Goal: Check status: Check status

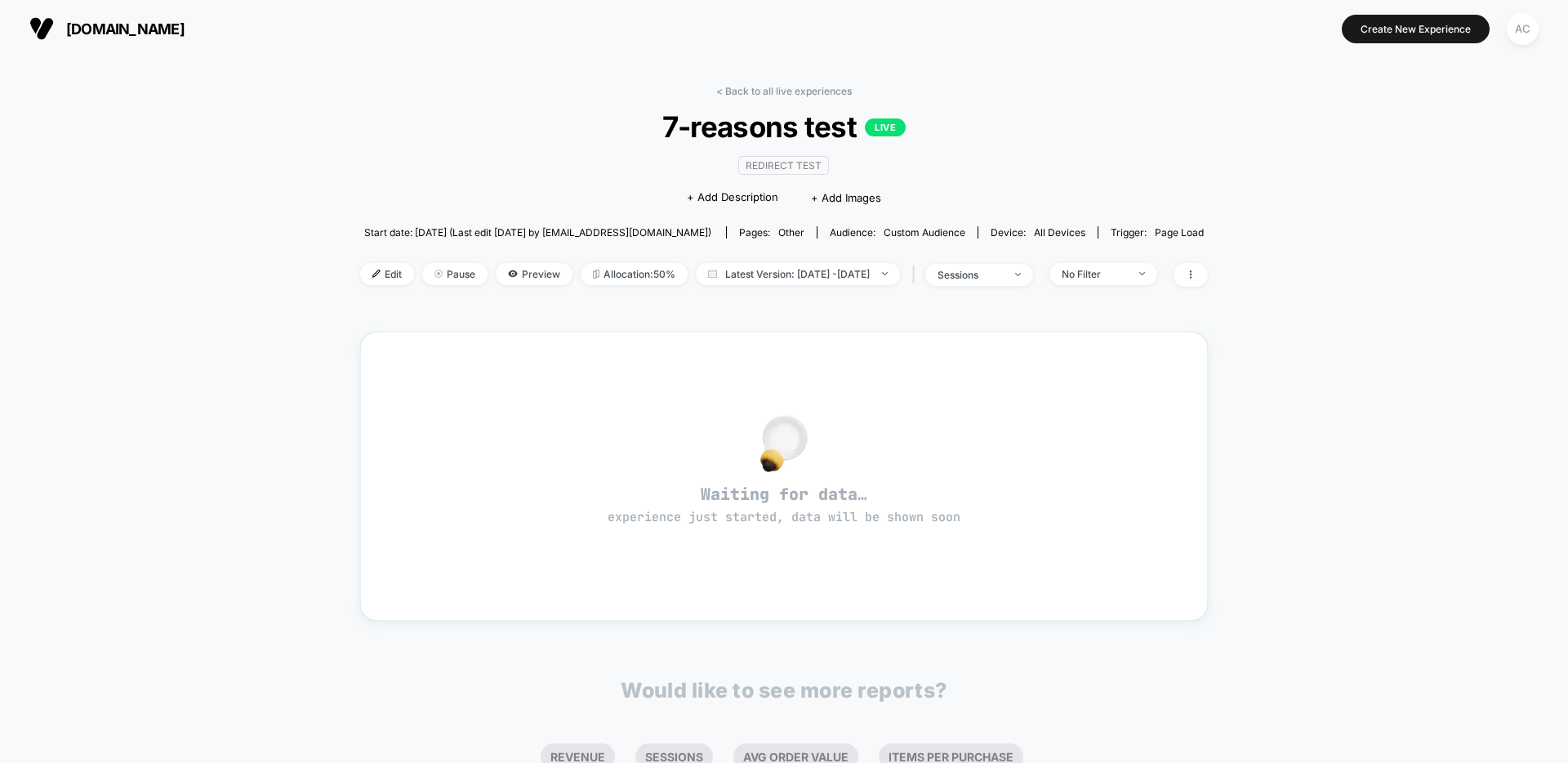
scroll to position [3, 0]
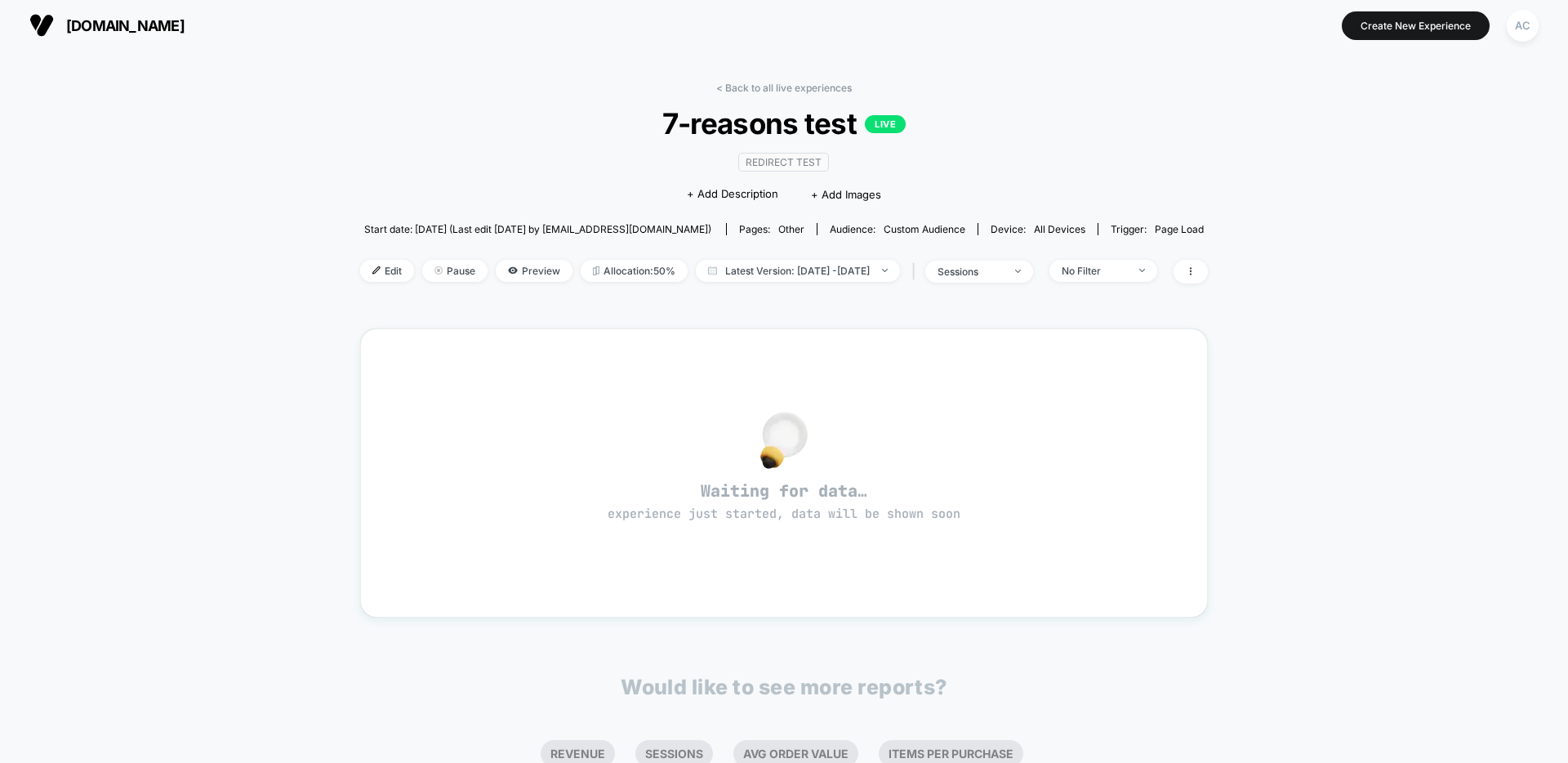
click at [385, 98] on div "< Back to all live experiences 7-reasons test LIVE Redirect Test Click to edit …" at bounding box center [784, 192] width 848 height 222
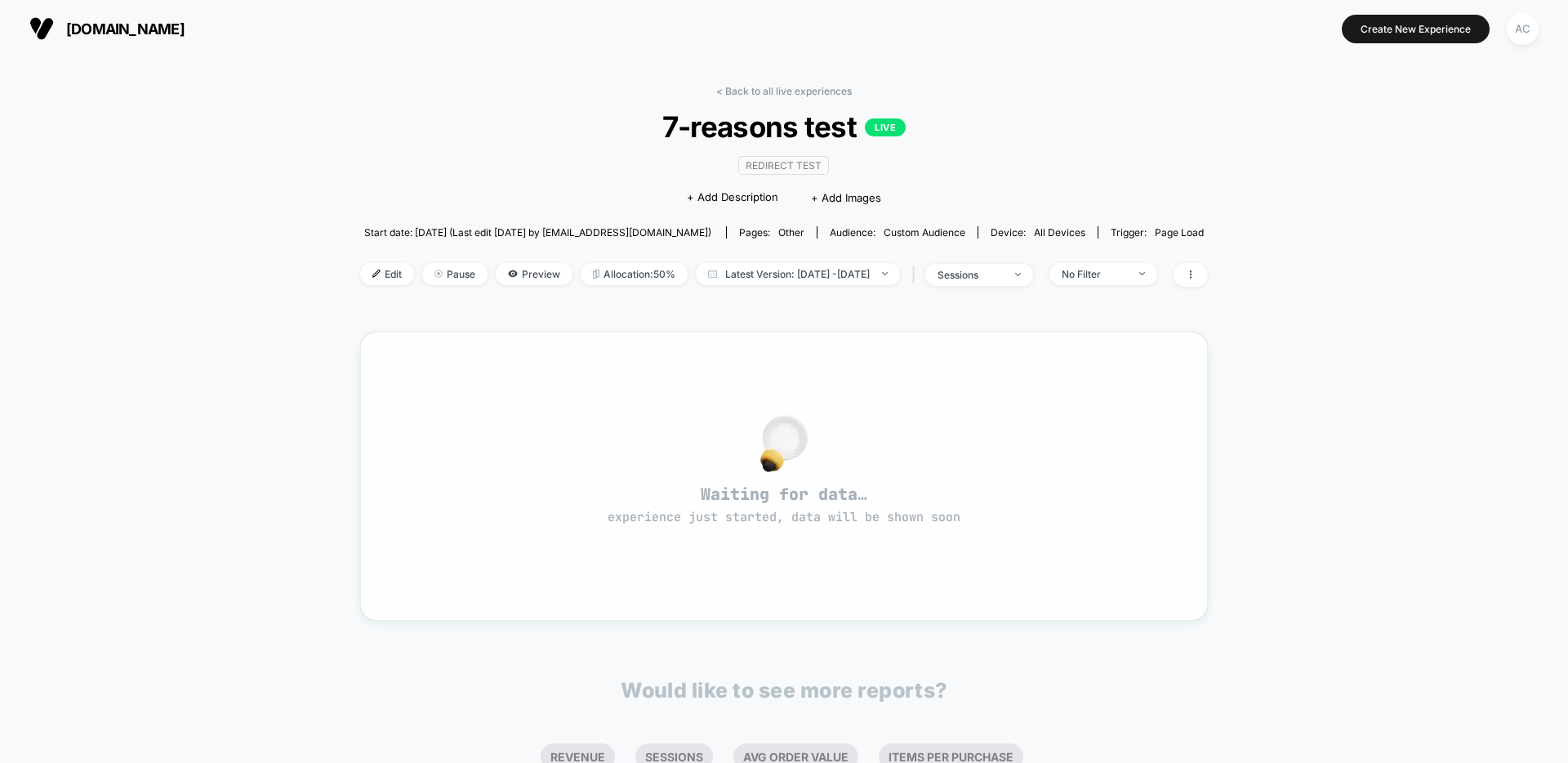
click at [620, 426] on div at bounding box center [784, 443] width 789 height 34
click at [790, 488] on span "Waiting for data… experience just started, data will be shown soon" at bounding box center [784, 504] width 789 height 43
click at [417, 227] on span "Start date: [DATE] (Last edit [DATE] by [EMAIL_ADDRESS][DOMAIN_NAME])" at bounding box center [537, 231] width 347 height 12
click at [466, 232] on span "Start date: [DATE] (Last edit [DATE] by [EMAIL_ADDRESS][DOMAIN_NAME])" at bounding box center [537, 231] width 347 height 12
click at [574, 234] on span "Start date: [DATE] (Last edit [DATE] by [EMAIL_ADDRESS][DOMAIN_NAME])" at bounding box center [537, 231] width 347 height 12
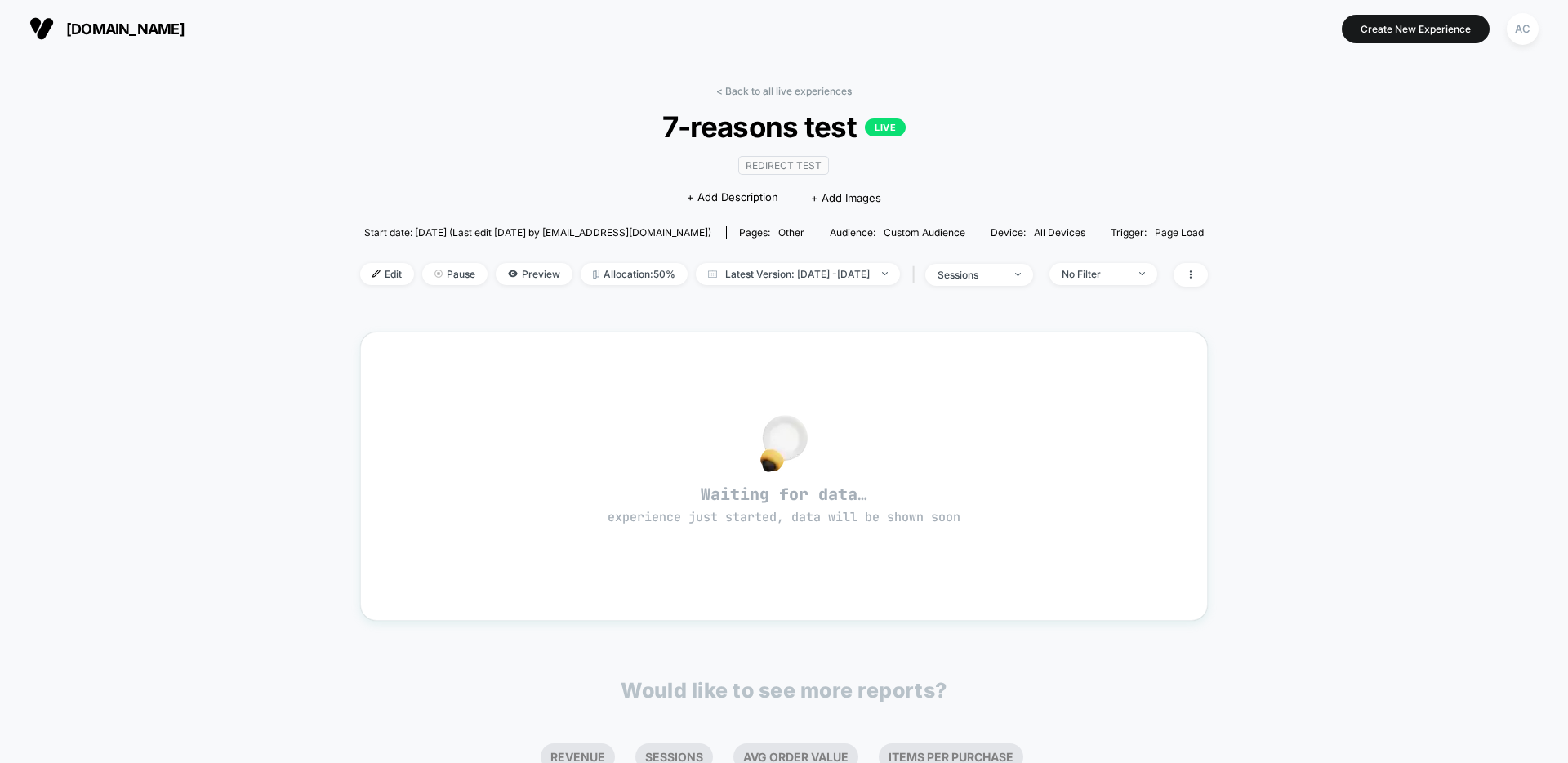
click at [573, 229] on span "Start date: [DATE] (Last edit [DATE] by [EMAIL_ADDRESS][DOMAIN_NAME])" at bounding box center [537, 231] width 347 height 12
click at [266, 277] on div "< Back to all live experiences 7-reasons test LIVE Redirect Test Click to edit …" at bounding box center [784, 507] width 1568 height 899
